Goal: Transaction & Acquisition: Purchase product/service

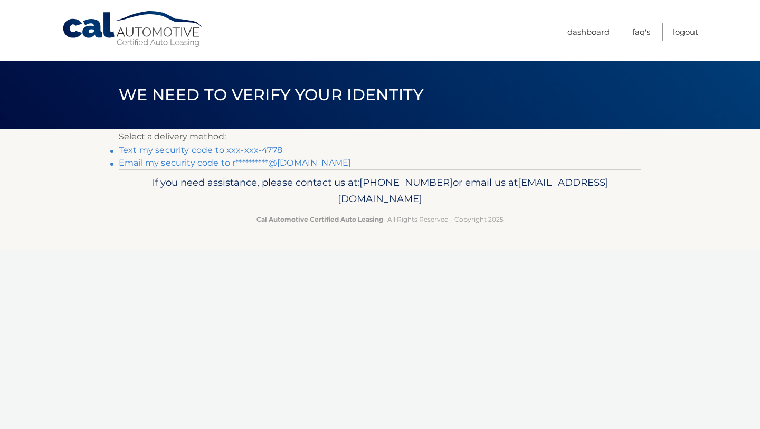
click at [266, 165] on link "**********" at bounding box center [235, 163] width 232 height 10
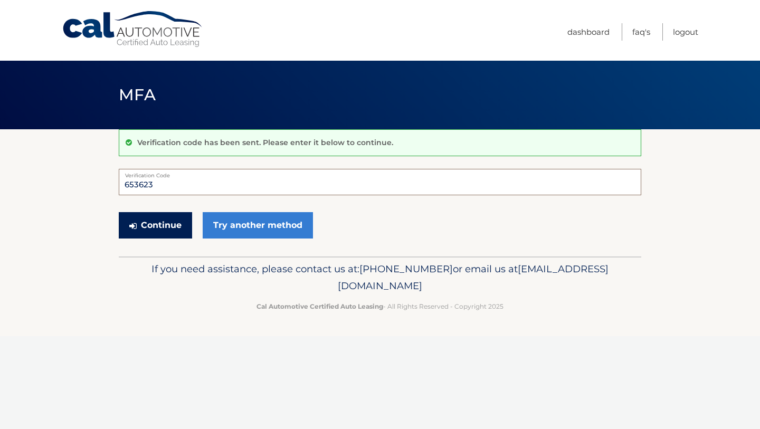
type input "653623"
click at [164, 236] on button "Continue" at bounding box center [155, 225] width 73 height 26
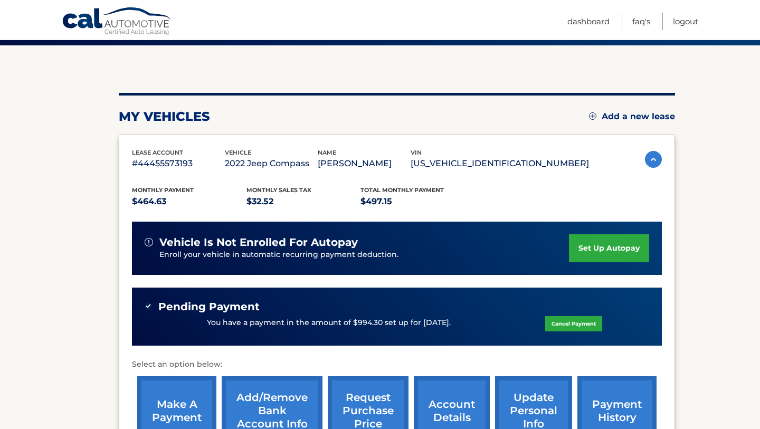
scroll to position [84, 0]
click at [584, 325] on link "Cancel Payment" at bounding box center [574, 323] width 57 height 15
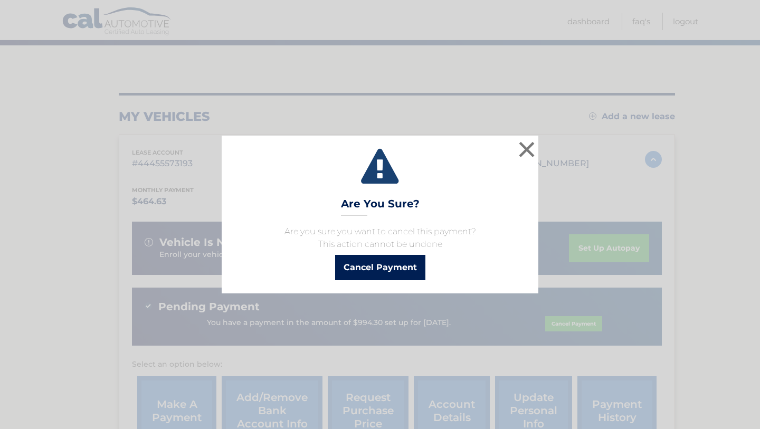
click at [381, 272] on button "Cancel Payment" at bounding box center [380, 267] width 90 height 25
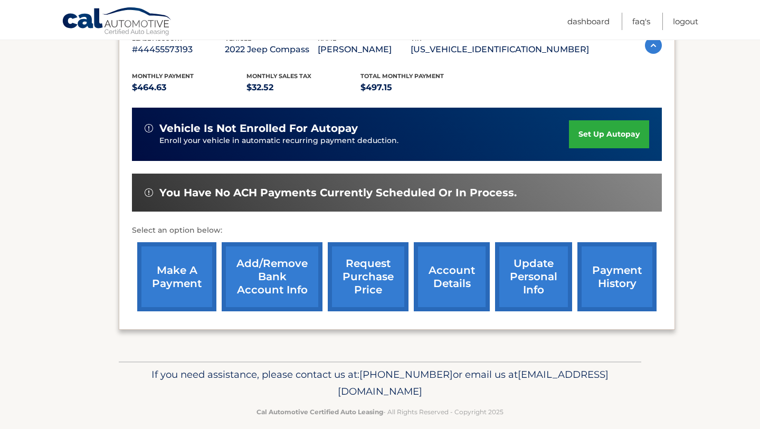
scroll to position [202, 0]
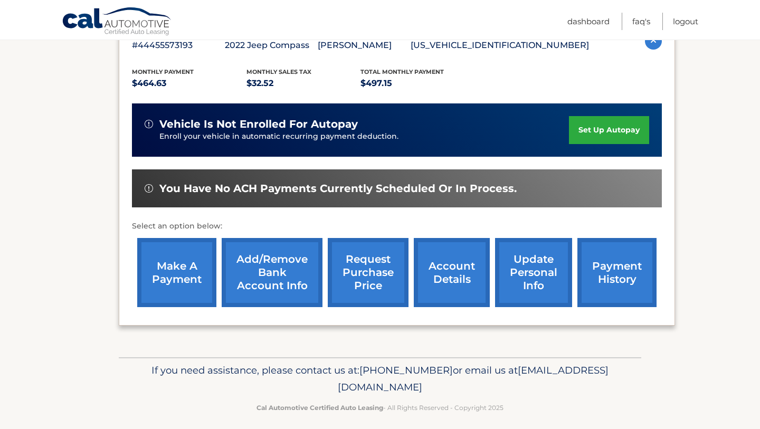
click at [176, 271] on link "make a payment" at bounding box center [176, 272] width 79 height 69
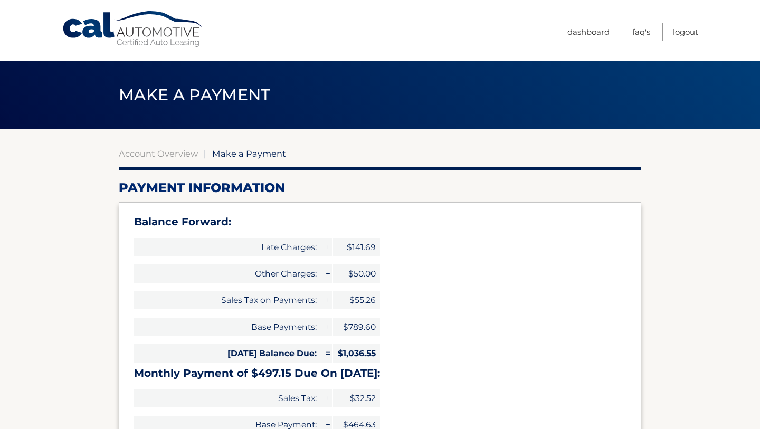
select select "OWUzMzdjODUtYjliMi00ZjNmLWJlOTgtNmQ3OTk4MTJlOWUw"
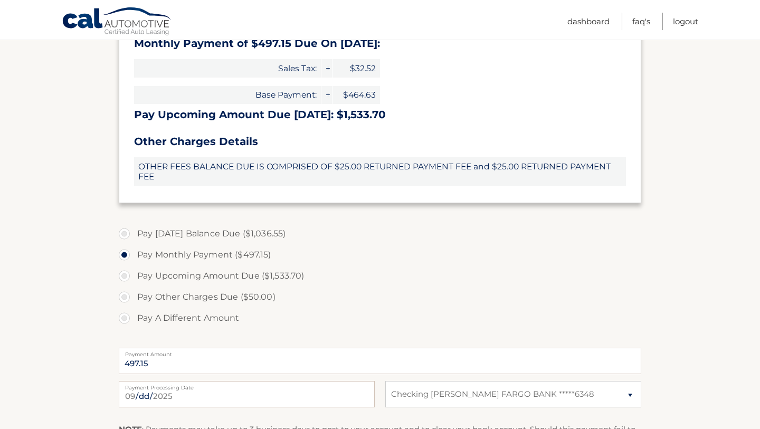
scroll to position [331, 0]
click at [196, 292] on label "Pay Other Charges Due ($50.00)" at bounding box center [380, 296] width 523 height 21
click at [134, 292] on input "Pay Other Charges Due ($50.00)" at bounding box center [128, 294] width 11 height 17
radio input "true"
type input "50.00"
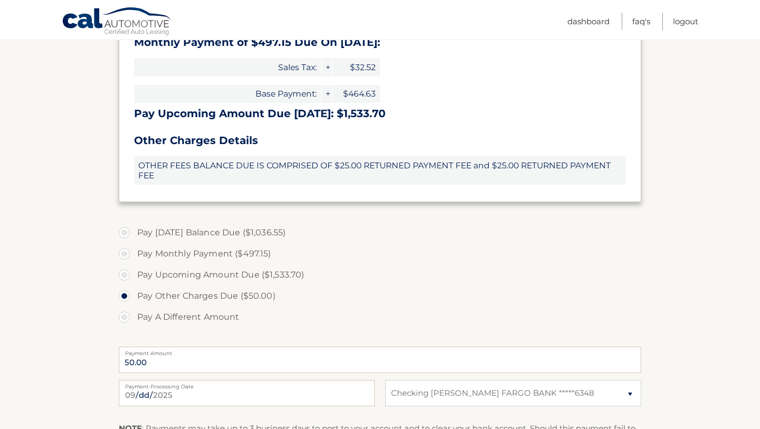
click at [226, 251] on label "Pay Monthly Payment ($497.15)" at bounding box center [380, 253] width 523 height 21
click at [134, 251] on input "Pay Monthly Payment ($497.15)" at bounding box center [128, 251] width 11 height 17
radio input "true"
type input "497.15"
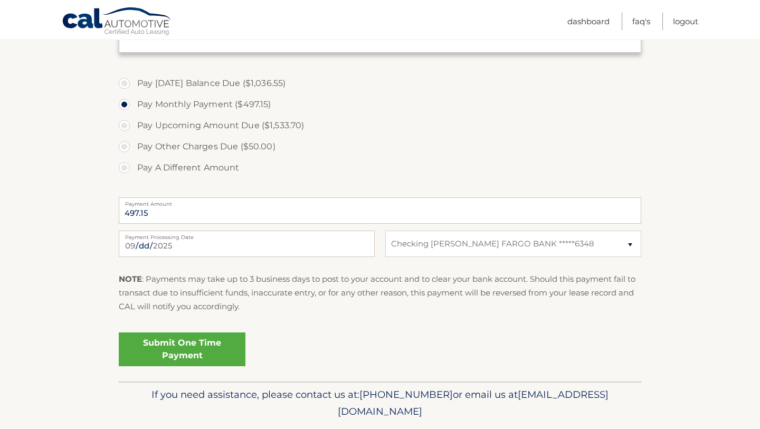
scroll to position [483, 0]
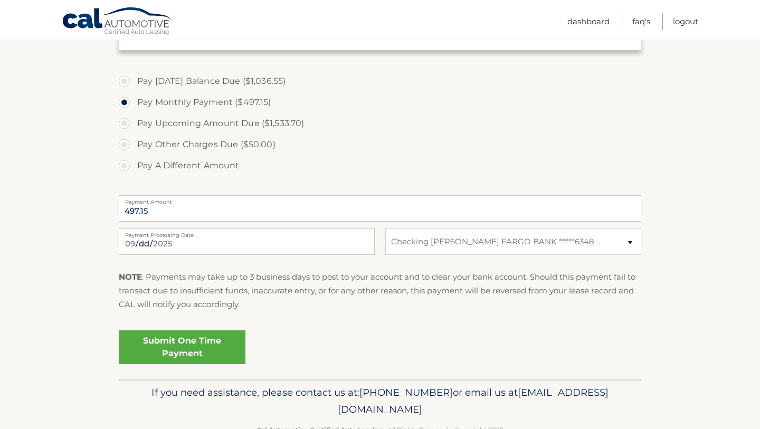
click at [218, 349] on link "Submit One Time Payment" at bounding box center [182, 348] width 127 height 34
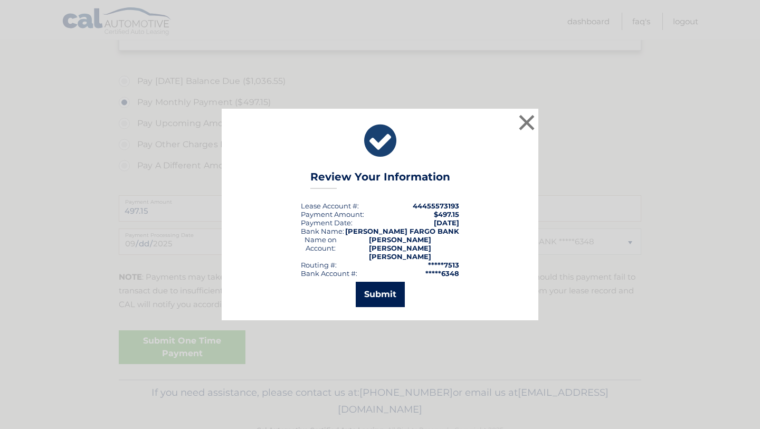
click at [367, 286] on button "Submit" at bounding box center [380, 294] width 49 height 25
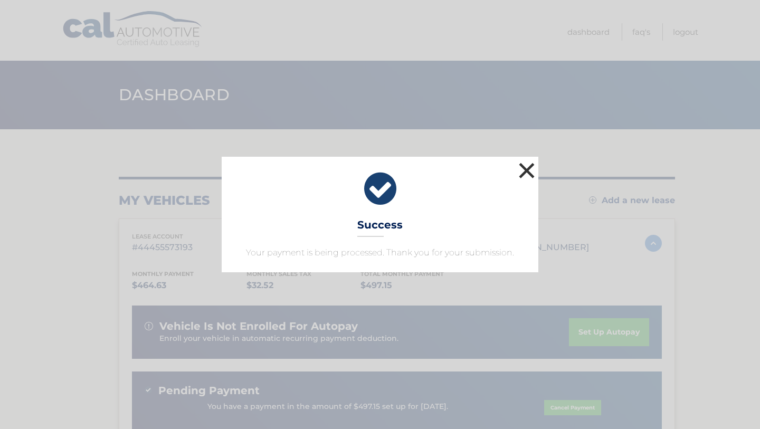
click at [527, 173] on button "×" at bounding box center [526, 170] width 21 height 21
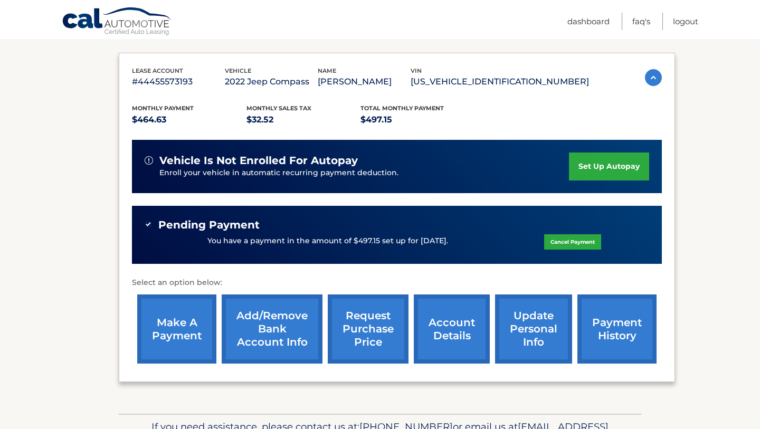
scroll to position [202, 0]
